Goal: Register for event/course

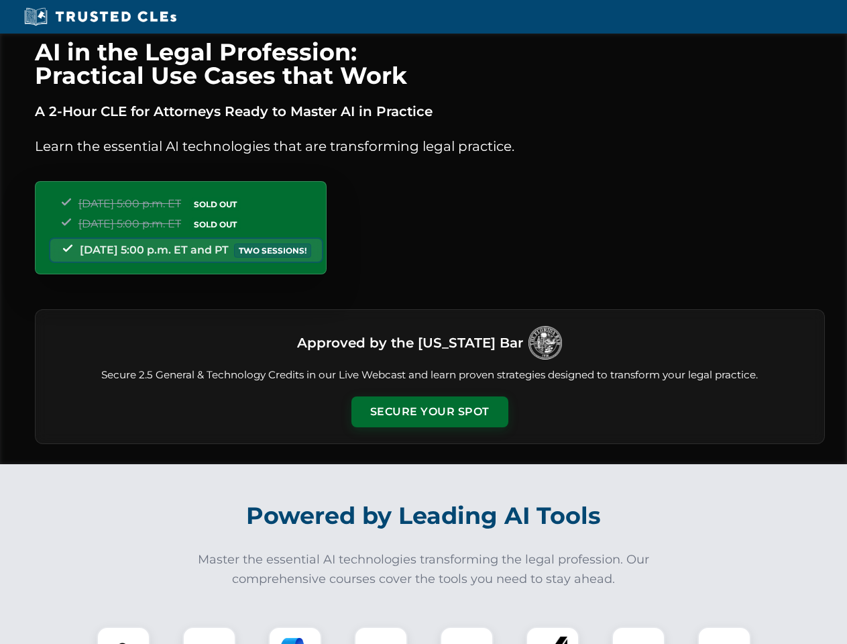
click at [429, 412] on button "Secure Your Spot" at bounding box center [430, 411] width 157 height 31
click at [123, 635] on img at bounding box center [123, 653] width 39 height 39
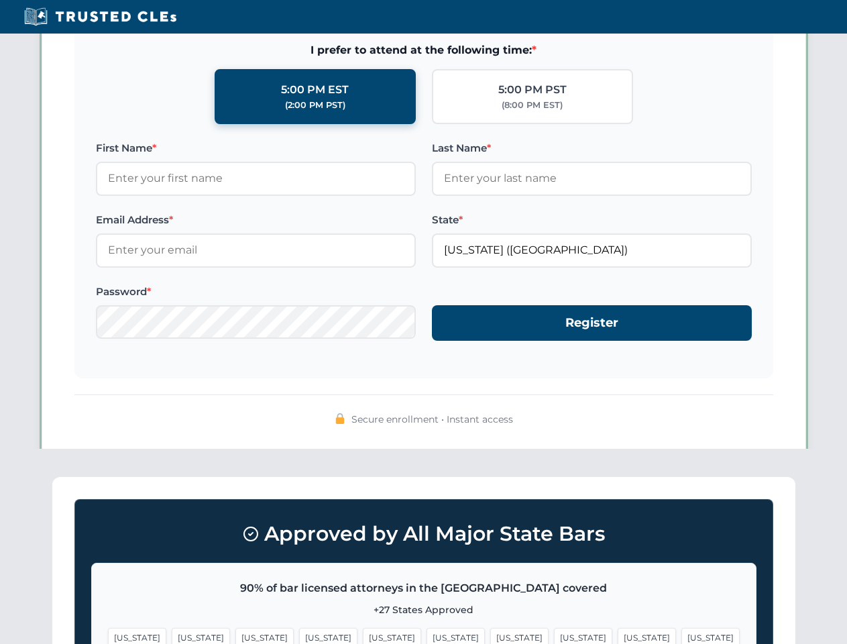
click at [490, 635] on span "[US_STATE]" at bounding box center [519, 637] width 58 height 19
click at [618, 635] on span "[US_STATE]" at bounding box center [647, 637] width 58 height 19
